Goal: Task Accomplishment & Management: Complete application form

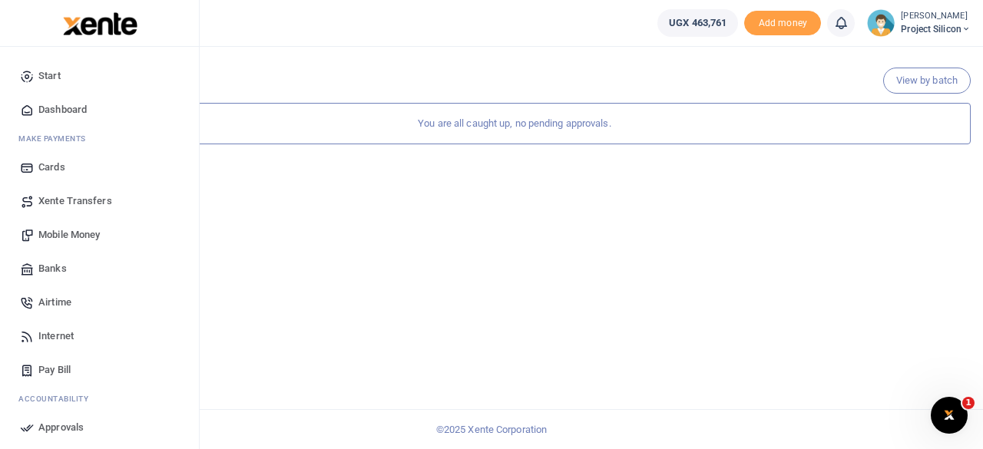
click at [74, 237] on span "Mobile Money" at bounding box center [68, 234] width 61 height 15
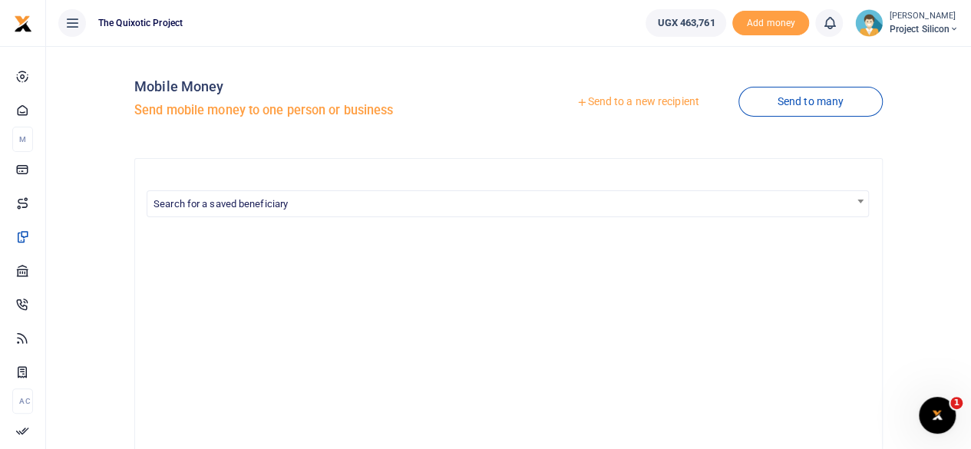
click at [619, 102] on link "Send to a new recipient" at bounding box center [637, 102] width 200 height 28
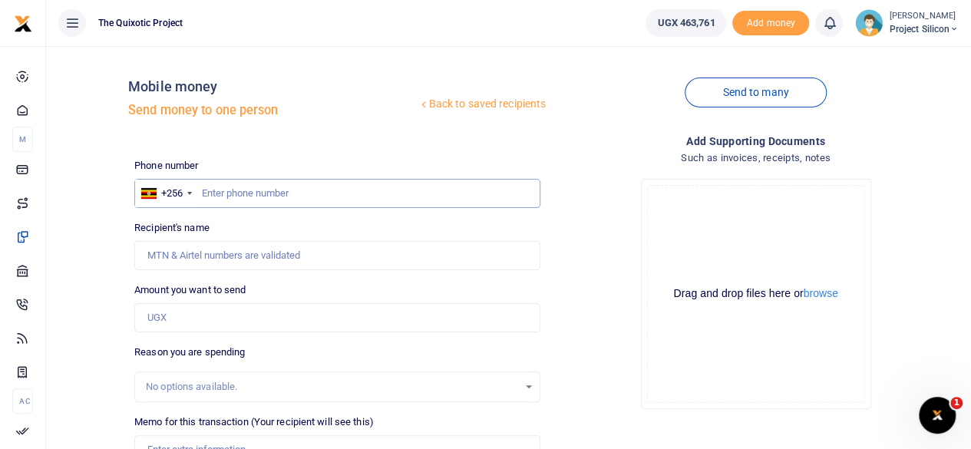
click at [426, 189] on input "text" at bounding box center [337, 193] width 406 height 29
type input "0765634586"
type input "Sauda Tibita"
type input "0765634586"
click at [422, 308] on input "Amount you want to send" at bounding box center [337, 317] width 406 height 29
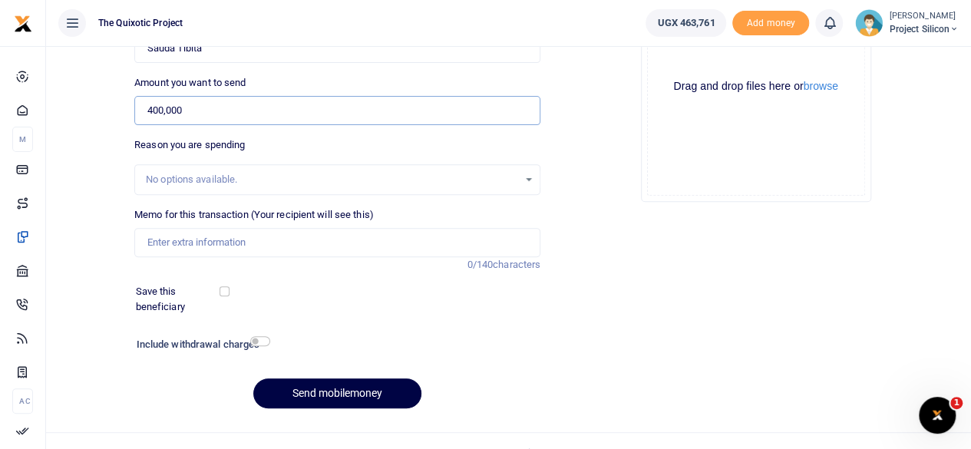
scroll to position [212, 0]
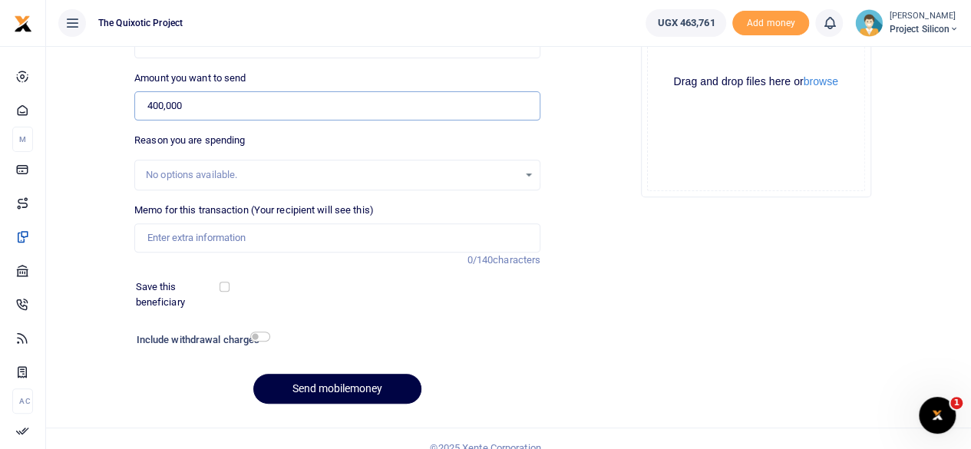
type input "400,000"
click at [483, 230] on input "Memo for this transaction (Your recipient will see this)" at bounding box center [337, 237] width 406 height 29
type input "August Cleaning services"
click at [469, 171] on div "No options available." at bounding box center [332, 174] width 372 height 15
click at [430, 168] on div "No options available." at bounding box center [332, 174] width 372 height 15
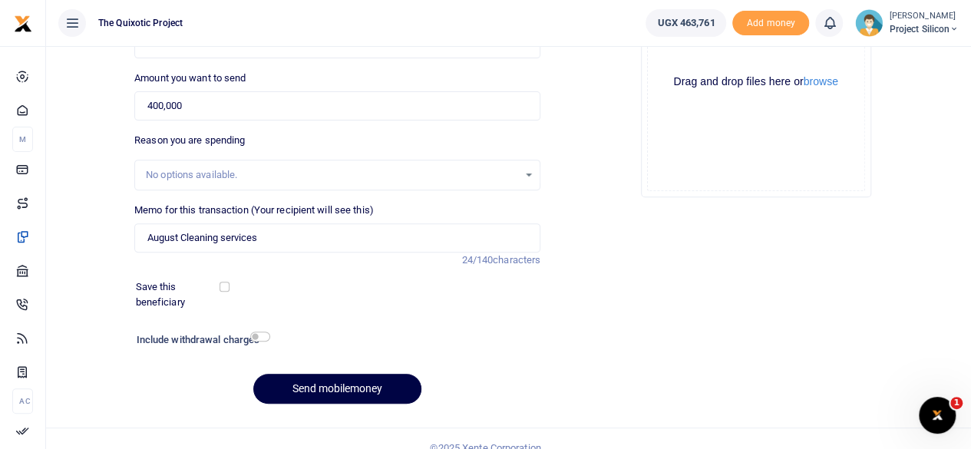
click at [527, 171] on div "No options available." at bounding box center [337, 175] width 405 height 17
click at [224, 286] on input "checkbox" at bounding box center [225, 287] width 10 height 10
checkbox input "true"
click at [263, 335] on input "checkbox" at bounding box center [260, 337] width 20 height 10
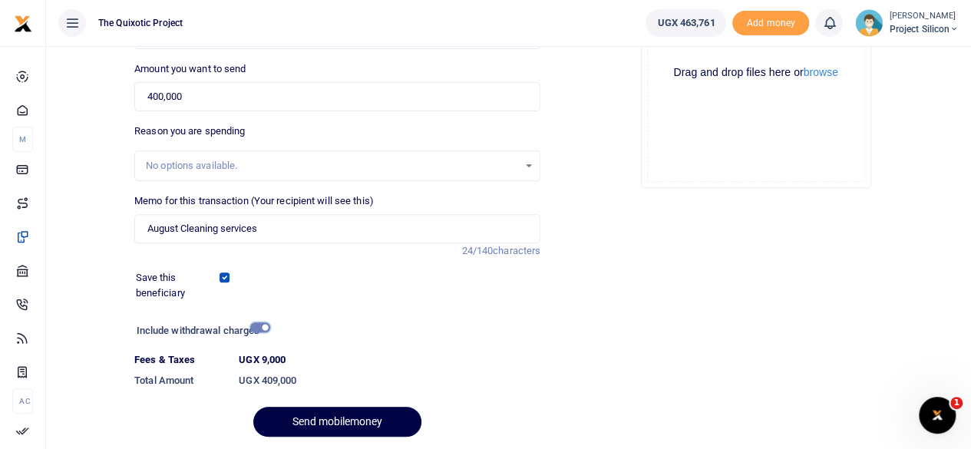
scroll to position [272, 0]
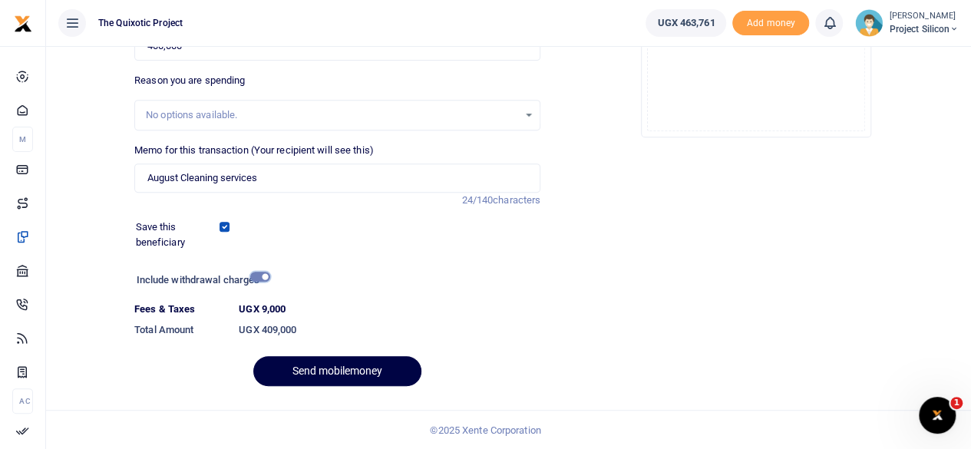
click at [261, 275] on input "checkbox" at bounding box center [260, 277] width 20 height 10
checkbox input "false"
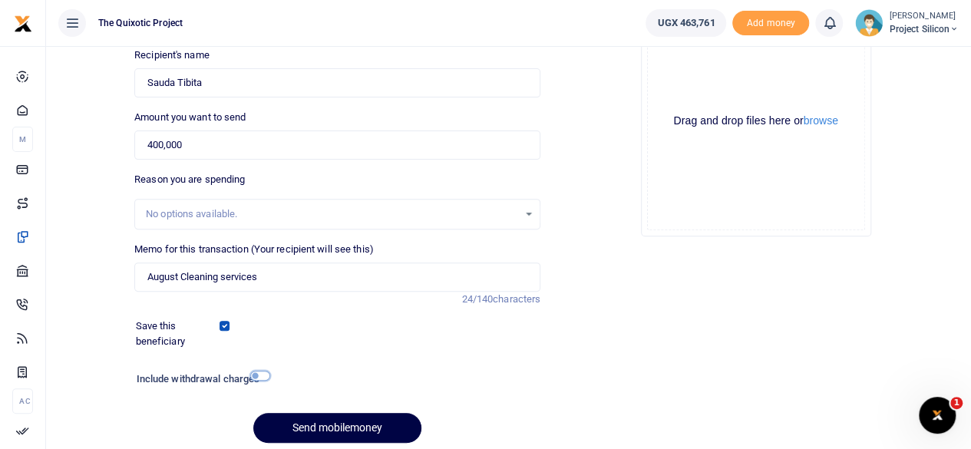
scroll to position [229, 0]
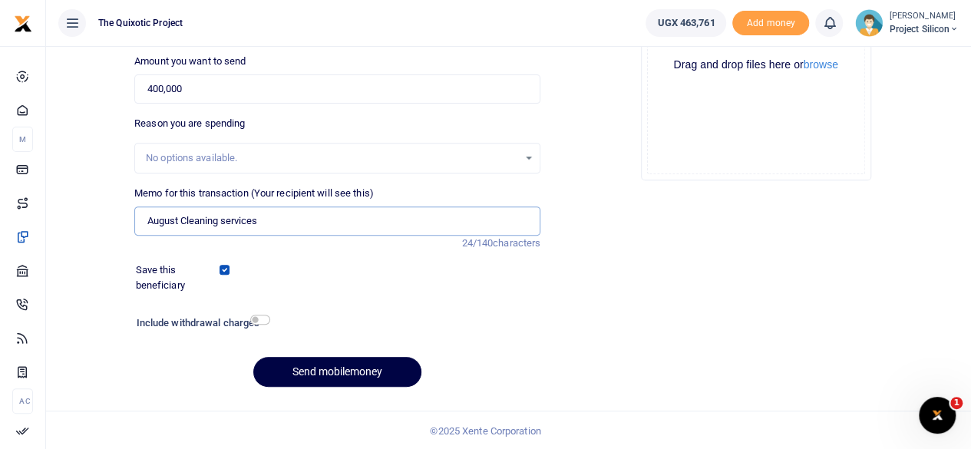
click at [303, 219] on input "August Cleaning services" at bounding box center [337, 221] width 406 height 29
type input "August Cleaning services for Birungi"
click at [364, 374] on button "Send mobilemoney" at bounding box center [337, 372] width 168 height 30
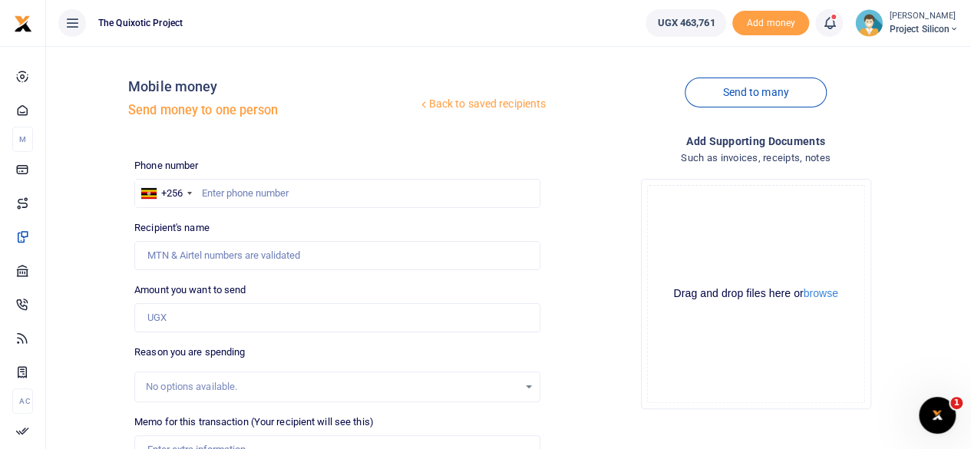
click at [826, 28] on icon at bounding box center [828, 23] width 15 height 17
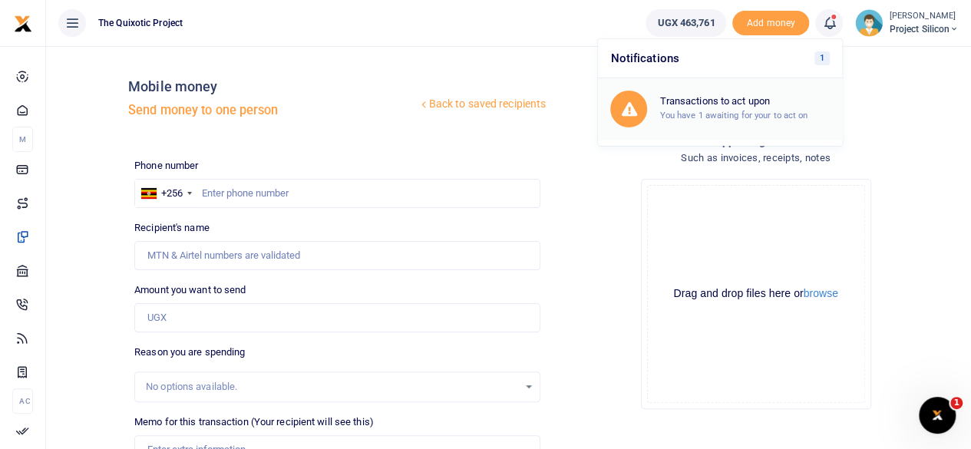
click at [775, 114] on small "You have 1 awaiting for your to act on" at bounding box center [733, 115] width 148 height 11
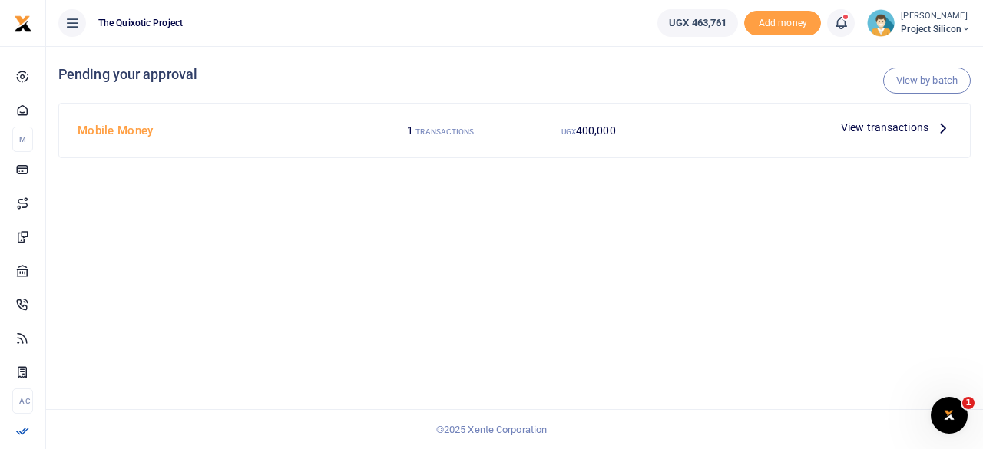
click at [840, 22] on icon at bounding box center [840, 23] width 15 height 17
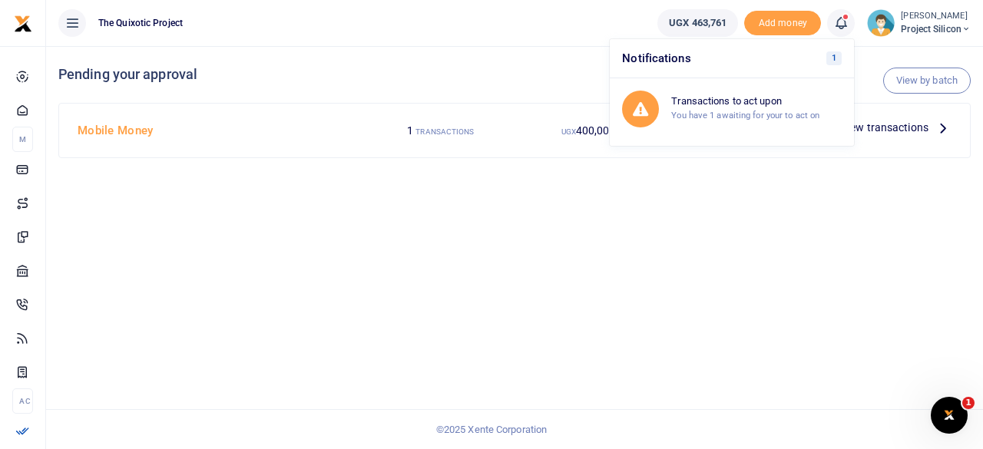
click at [915, 190] on div "View by batch Pending your approval Mobile Money 1 TRANSACTIONS UGX 400,000 Vie…" at bounding box center [514, 247] width 937 height 403
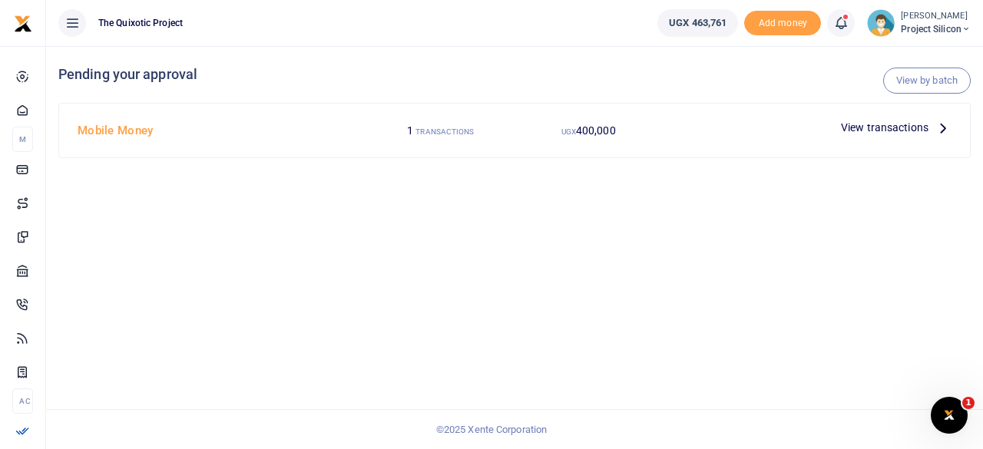
click at [938, 127] on icon at bounding box center [942, 127] width 17 height 17
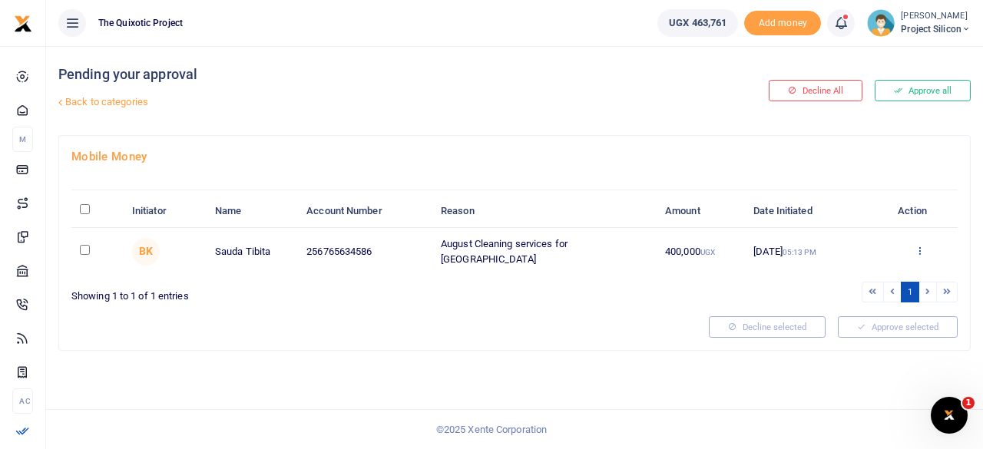
click at [920, 250] on icon at bounding box center [919, 250] width 10 height 11
click at [852, 277] on link "Approve" at bounding box center [862, 274] width 121 height 21
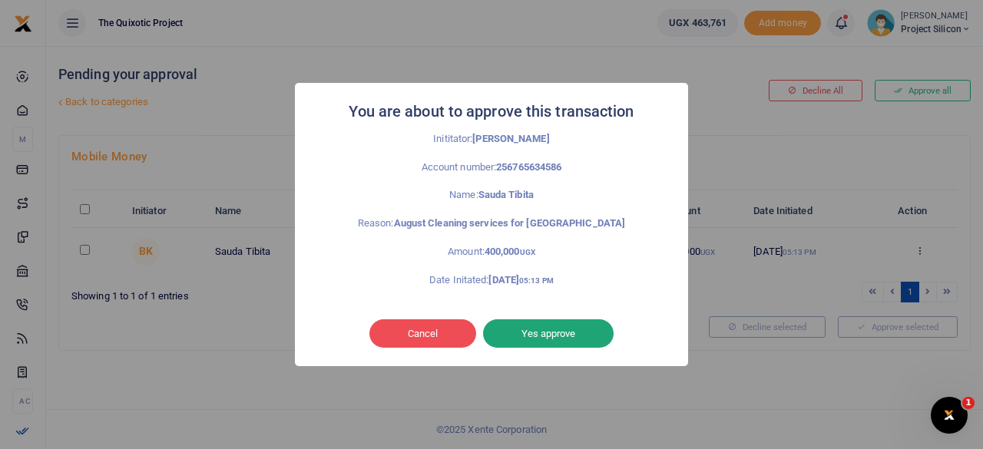
click at [573, 322] on button "Yes approve" at bounding box center [548, 333] width 131 height 29
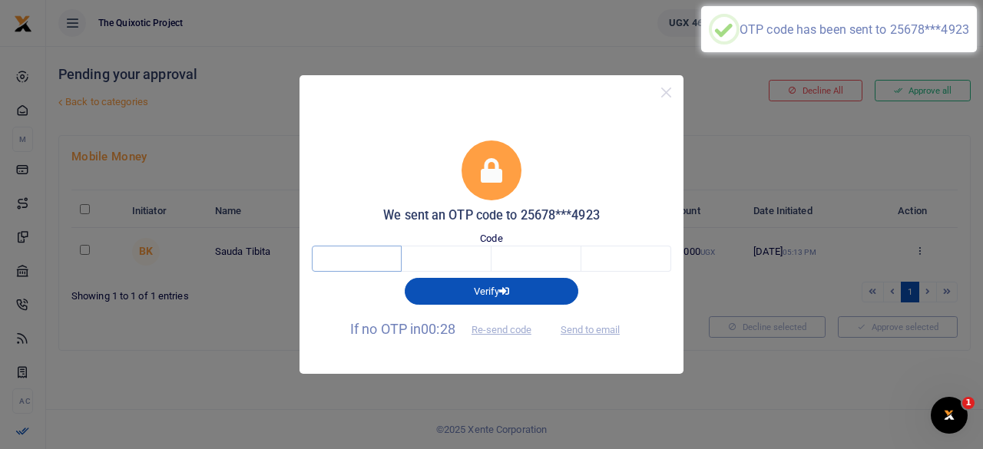
click at [365, 257] on input "text" at bounding box center [357, 259] width 90 height 26
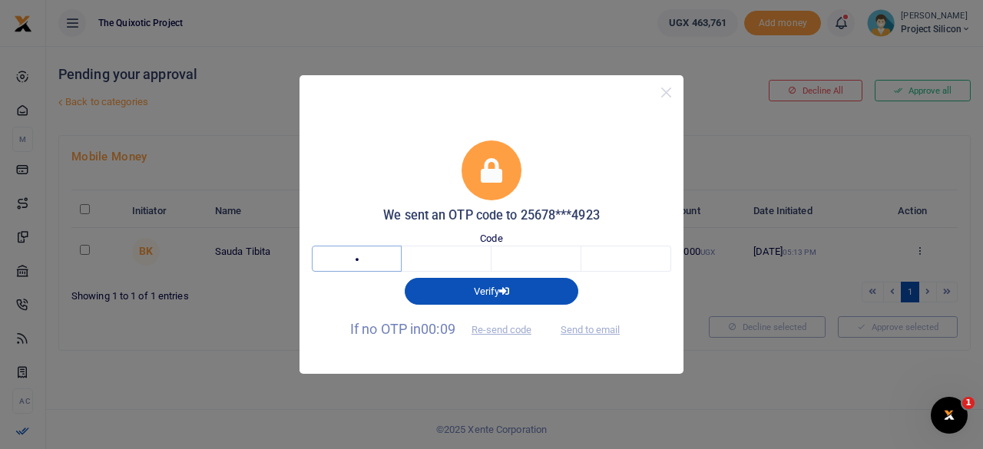
type input "4"
type input "6"
type input "4"
type input "8"
